Goal: Communication & Community: Share content

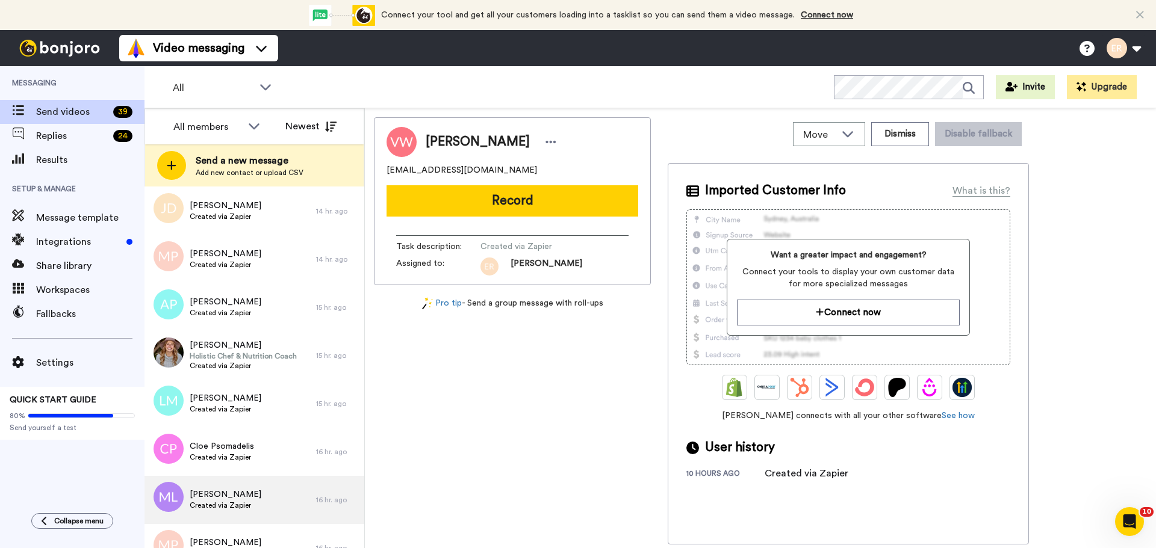
scroll to position [1540, 0]
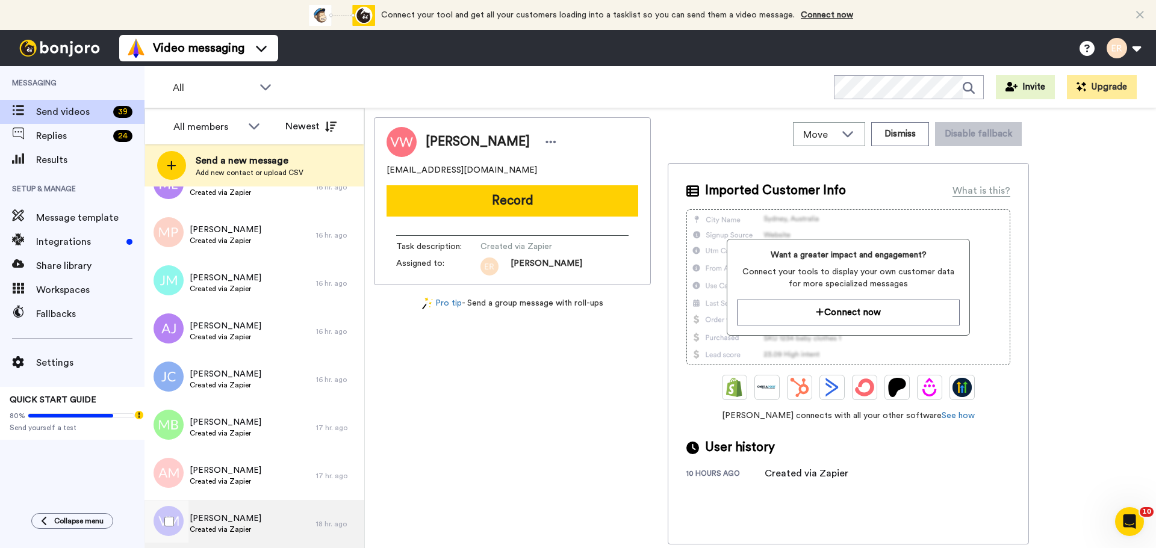
click at [251, 515] on div "[PERSON_NAME] Created via Zapier" at bounding box center [230, 524] width 172 height 48
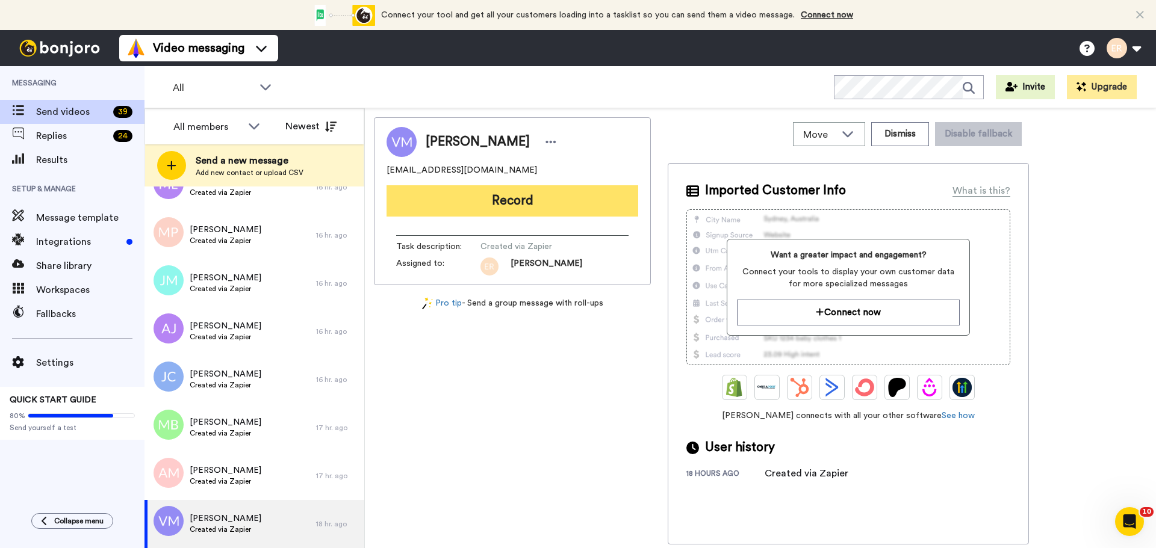
click at [486, 194] on button "Record" at bounding box center [512, 200] width 252 height 31
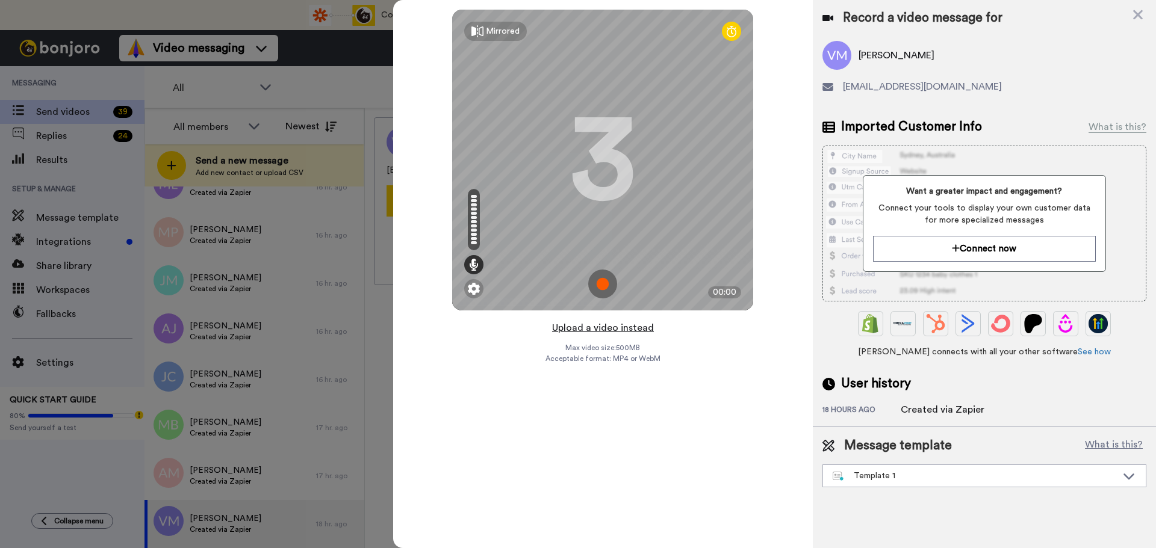
click at [600, 329] on button "Upload a video instead" at bounding box center [602, 328] width 109 height 16
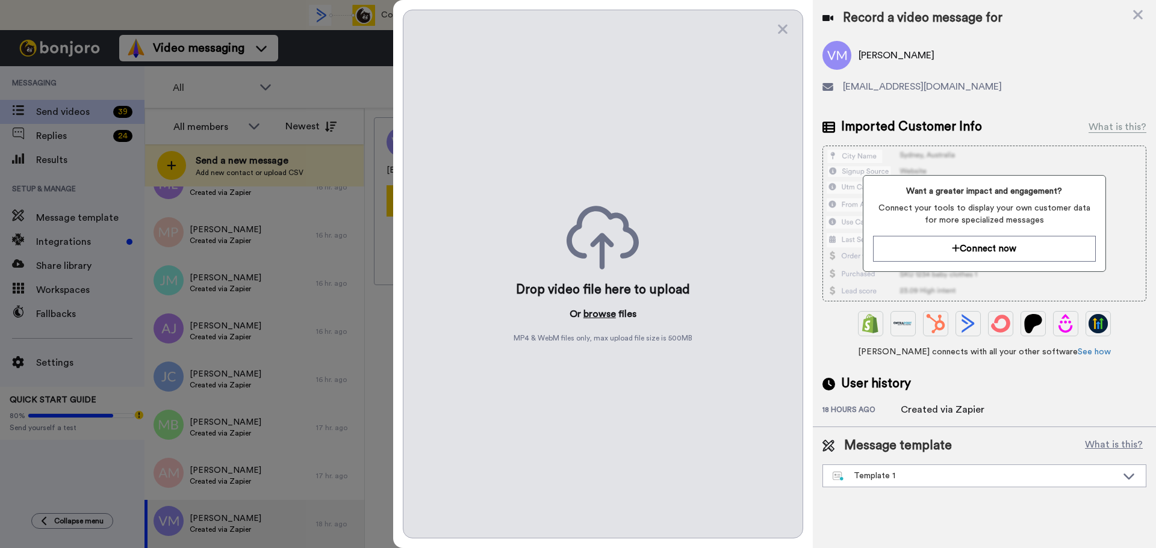
click at [588, 312] on button "browse" at bounding box center [599, 314] width 33 height 14
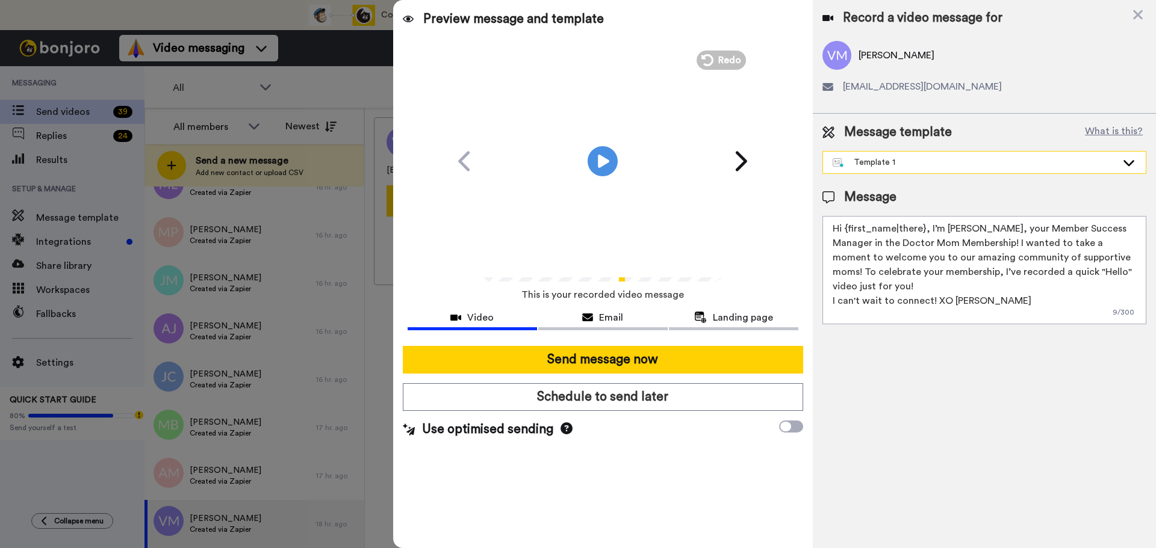
click at [908, 167] on div "Template 1" at bounding box center [975, 163] width 284 height 12
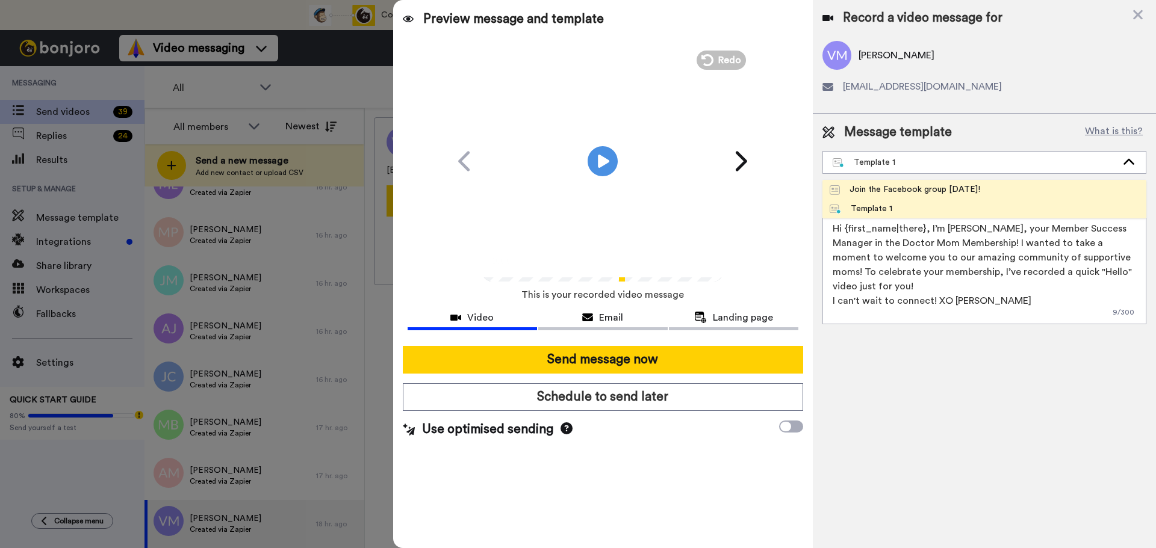
click at [890, 187] on div "Join the Facebook group [DATE]!" at bounding box center [905, 190] width 150 height 12
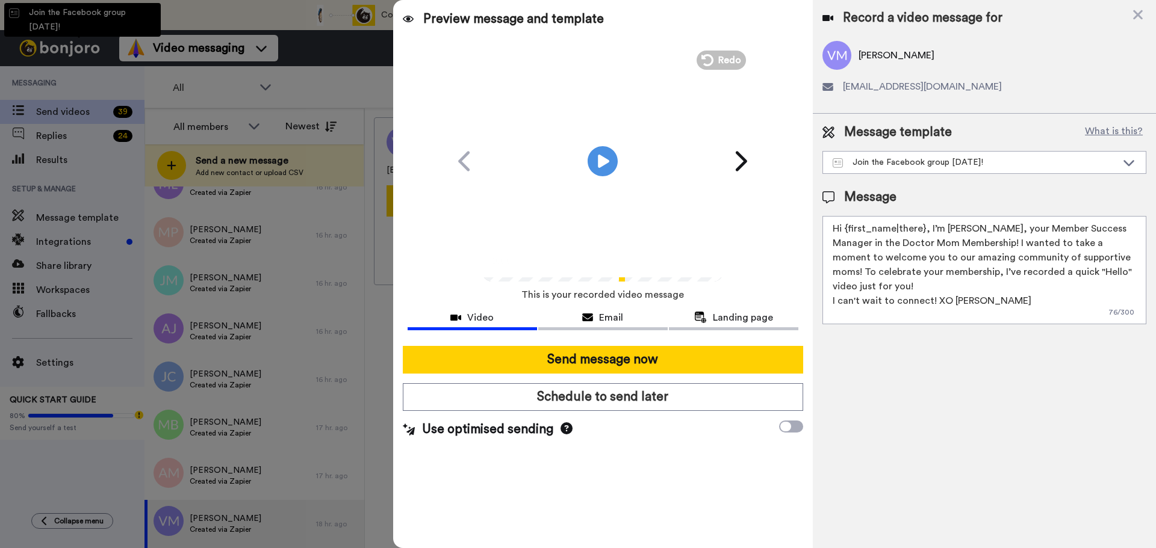
type textarea "Hello {first_name|there}, WELCOME TO THE DOCTOR MOM COMMUNITY!! WOOHOO!! I'm [P…"
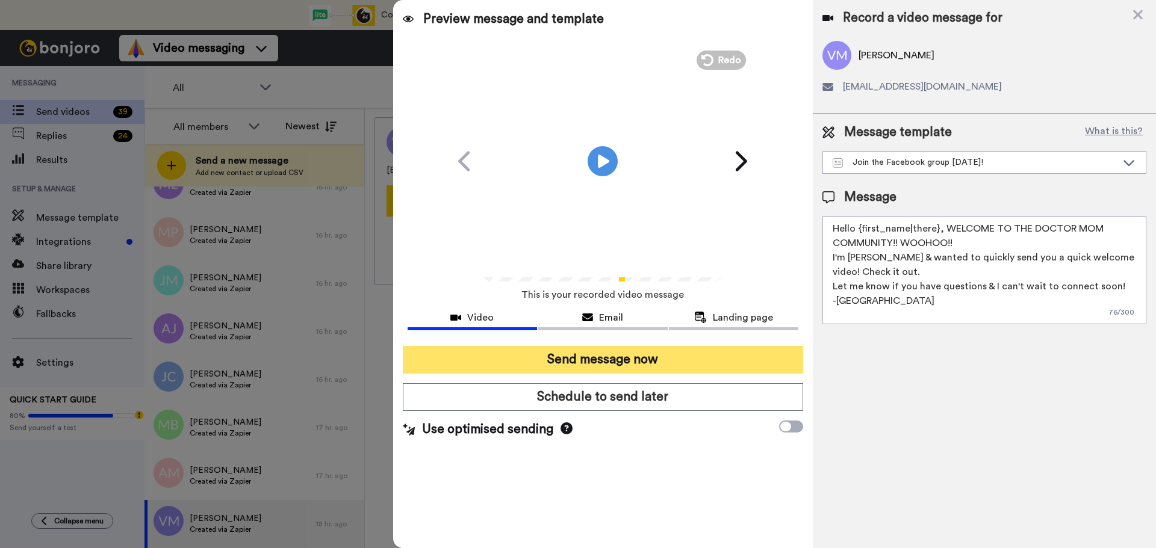
click at [692, 362] on button "Send message now" at bounding box center [603, 360] width 400 height 28
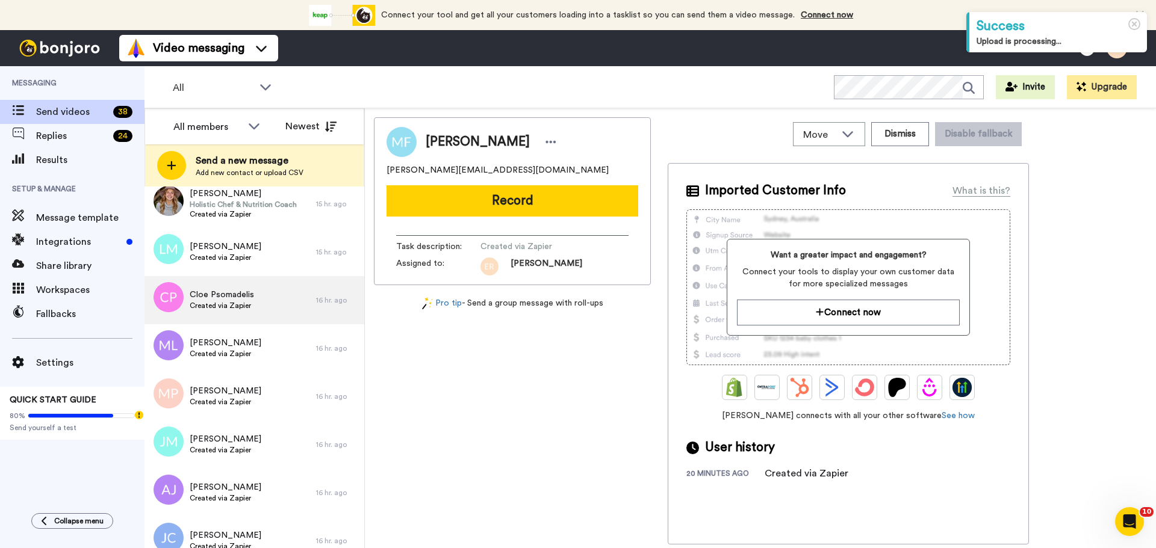
scroll to position [1492, 0]
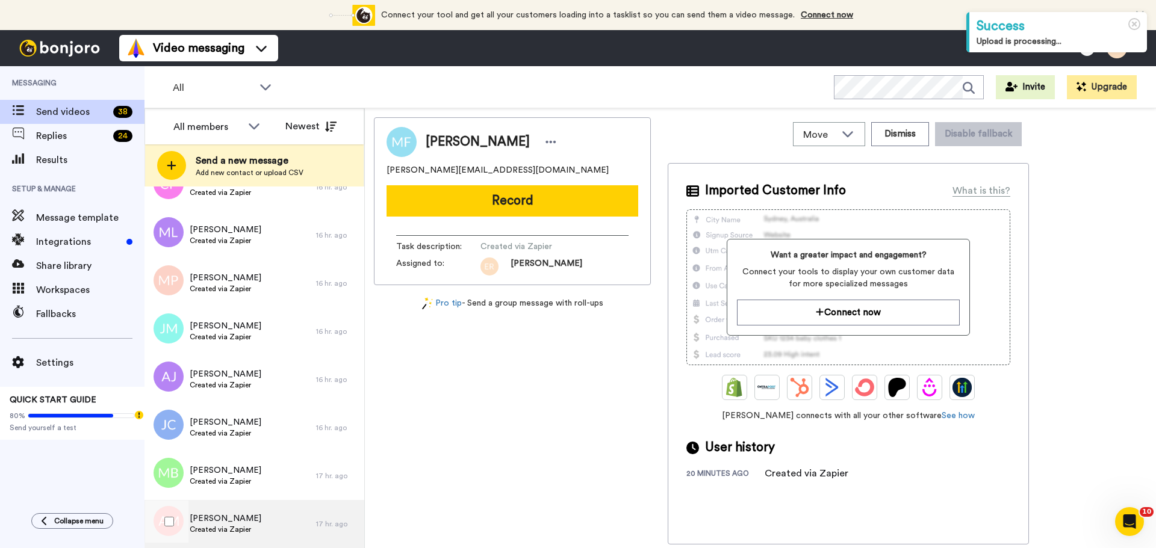
click at [231, 515] on span "[PERSON_NAME]" at bounding box center [226, 519] width 72 height 12
